Goal: Navigation & Orientation: Find specific page/section

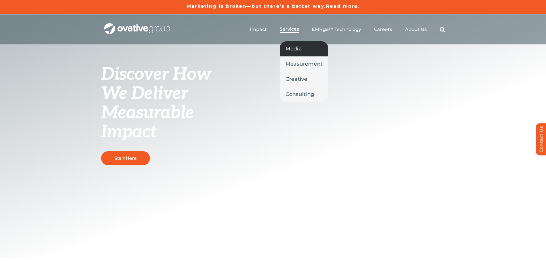
click at [289, 48] on span "Media" at bounding box center [294, 49] width 16 height 8
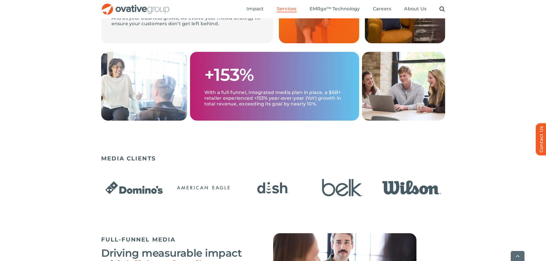
scroll to position [373, 0]
